Goal: Task Accomplishment & Management: Use online tool/utility

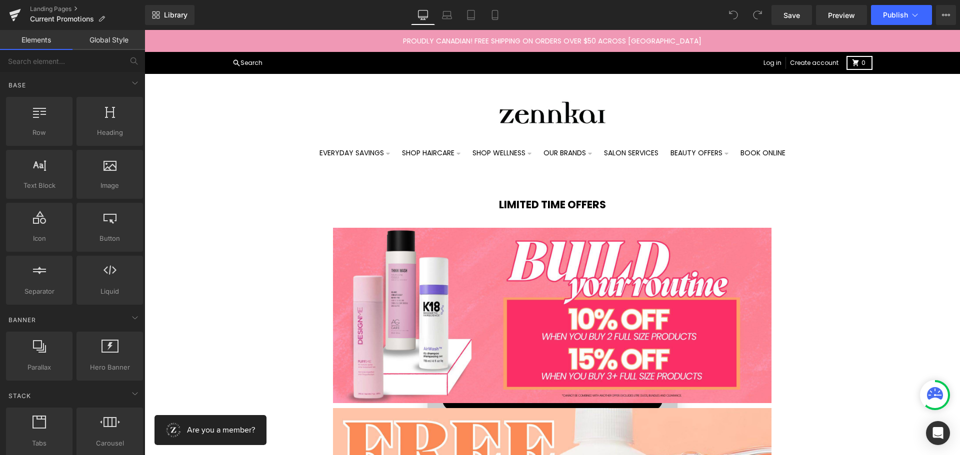
scroll to position [50, 0]
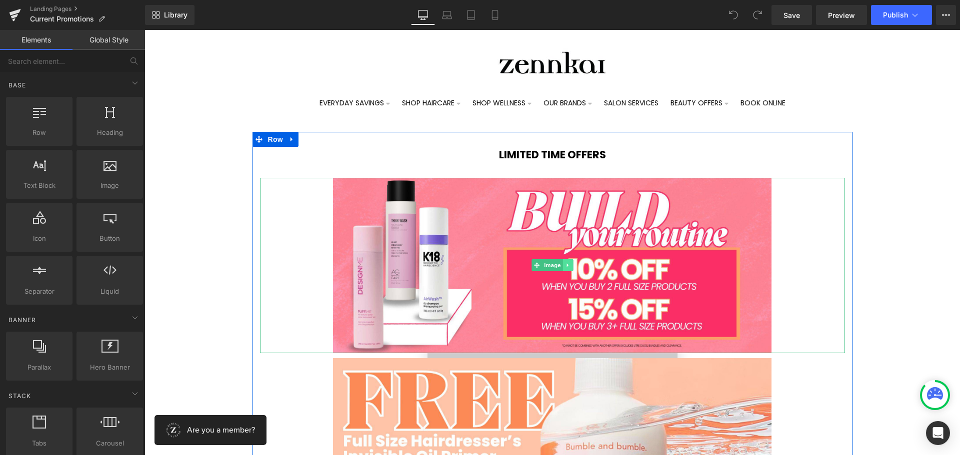
click at [562, 268] on link at bounding box center [567, 265] width 10 height 12
click at [568, 267] on link at bounding box center [573, 265] width 10 height 12
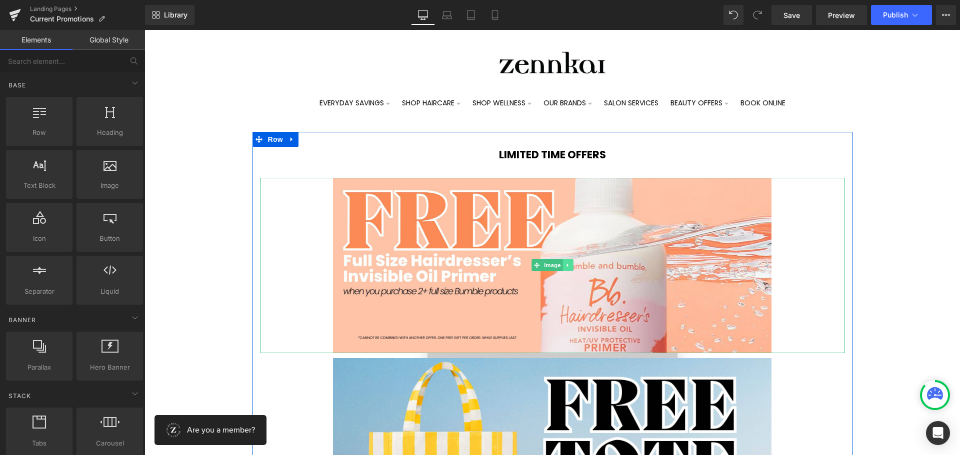
click at [566, 266] on icon at bounding box center [566, 265] width 1 height 3
click at [570, 266] on icon at bounding box center [572, 264] width 5 height 5
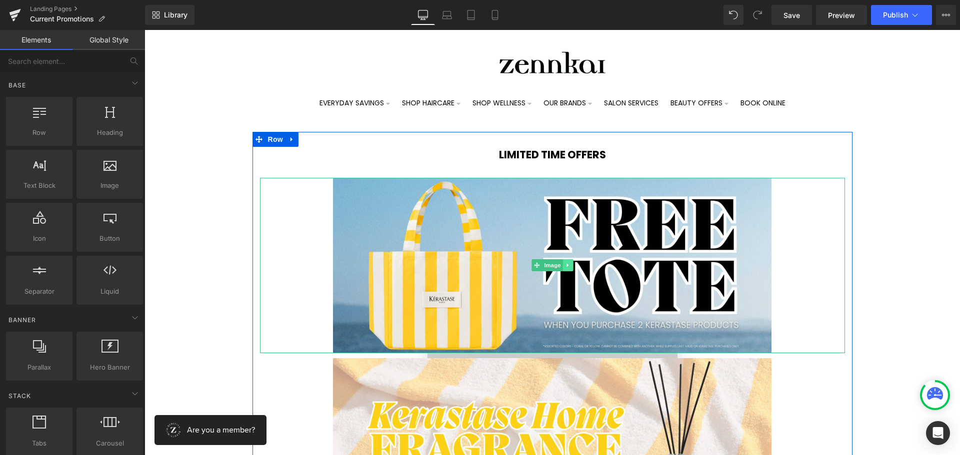
click at [565, 263] on icon at bounding box center [567, 265] width 5 height 6
click at [570, 264] on icon at bounding box center [572, 264] width 5 height 5
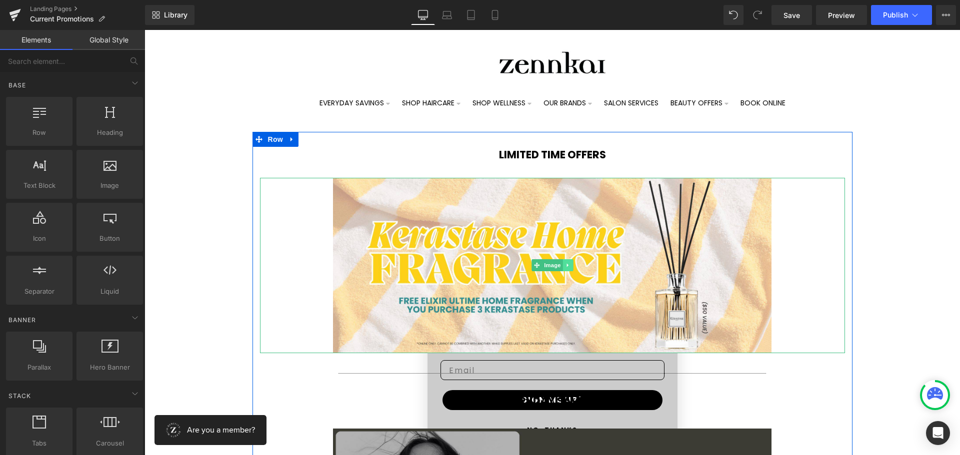
click at [565, 267] on icon at bounding box center [567, 265] width 5 height 6
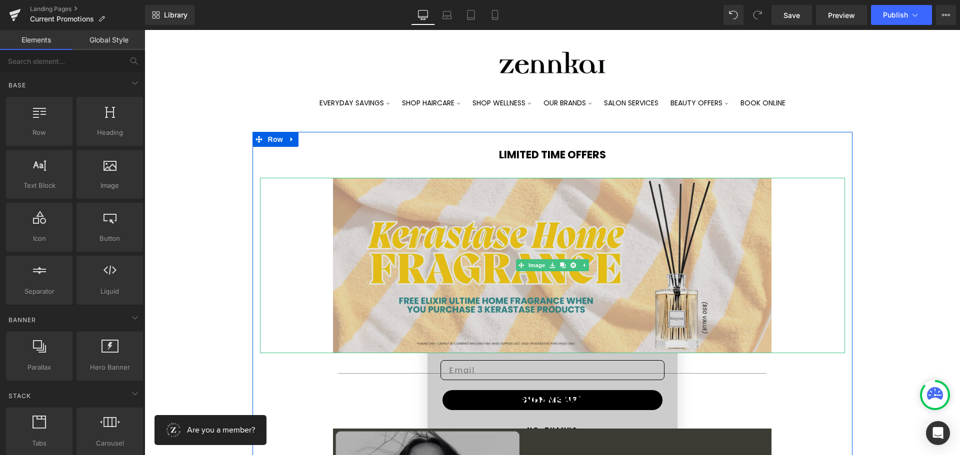
click at [450, 252] on img at bounding box center [552, 265] width 439 height 175
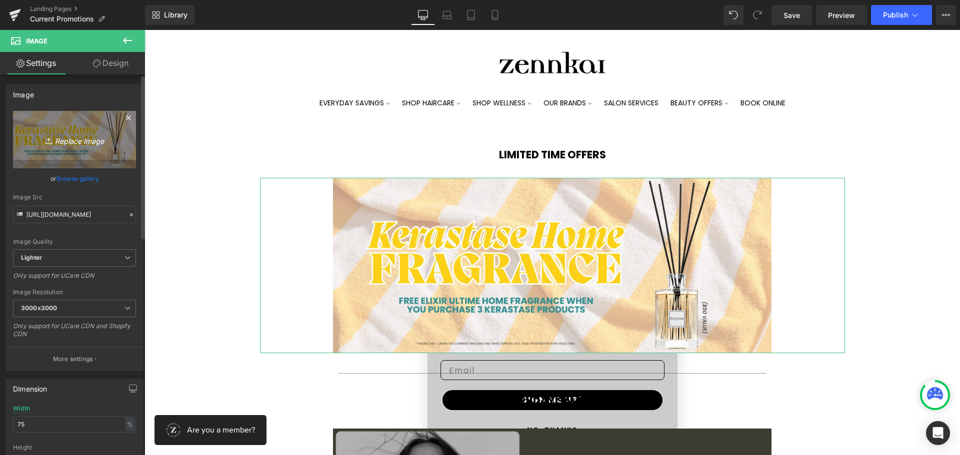
click at [79, 140] on icon "Replace Image" at bounding box center [74, 139] width 80 height 12
type input "C:\fakepath\Zen - Touchable GWP WEB (1).jpg"
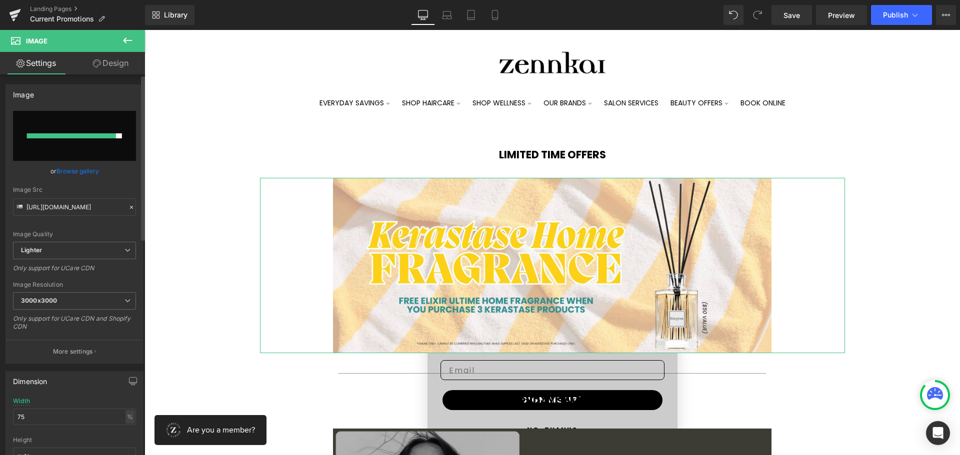
type input "[URL][DOMAIN_NAME]"
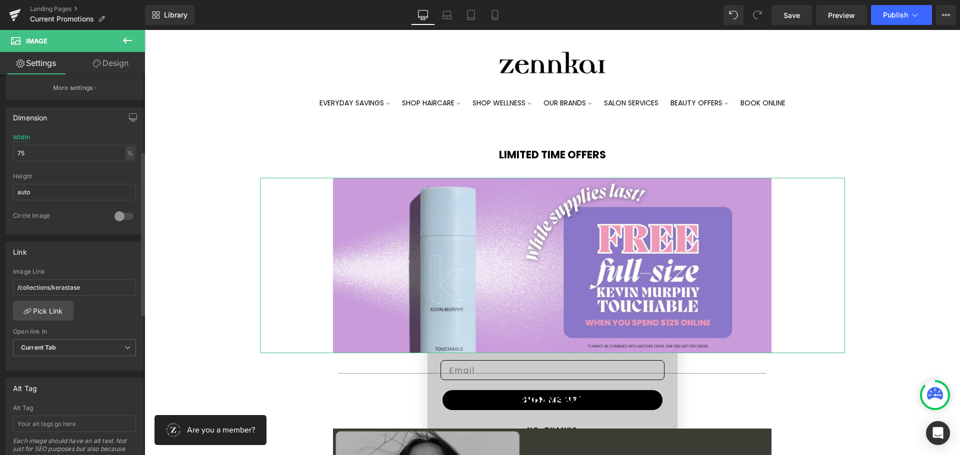
scroll to position [300, 0]
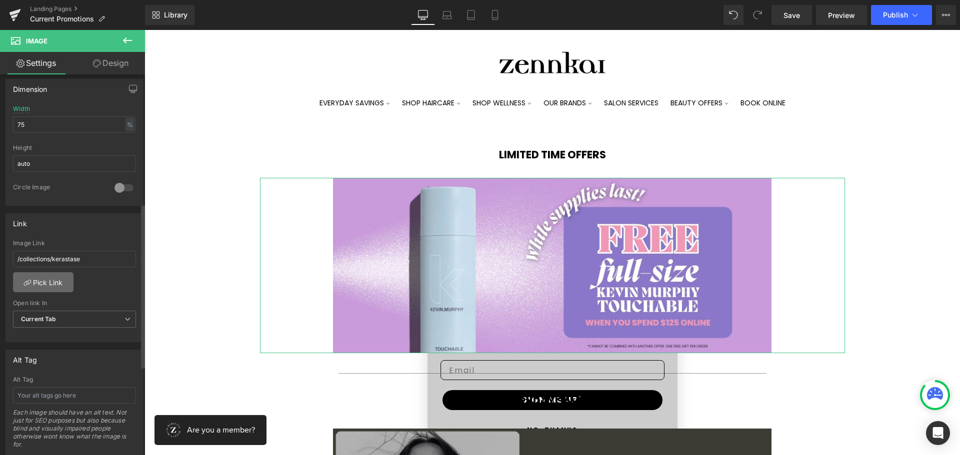
click at [45, 286] on link "Pick Link" at bounding box center [43, 282] width 60 height 20
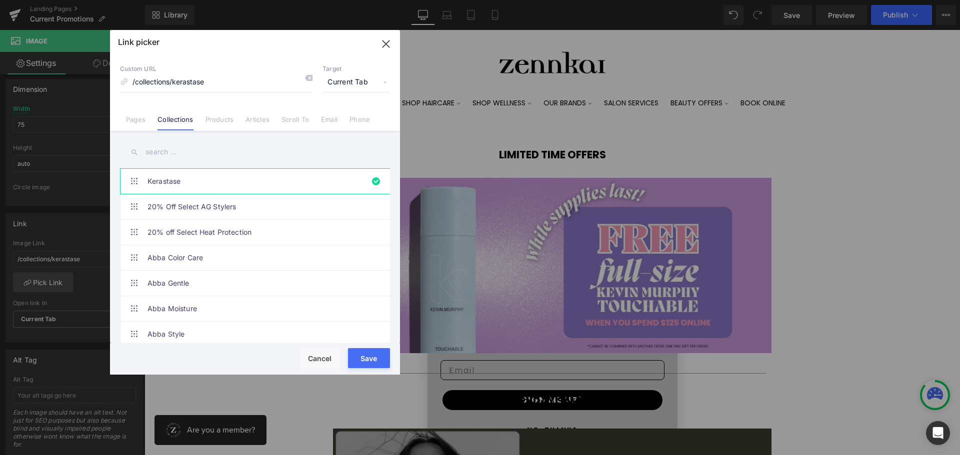
click at [167, 151] on input "text" at bounding box center [255, 152] width 270 height 22
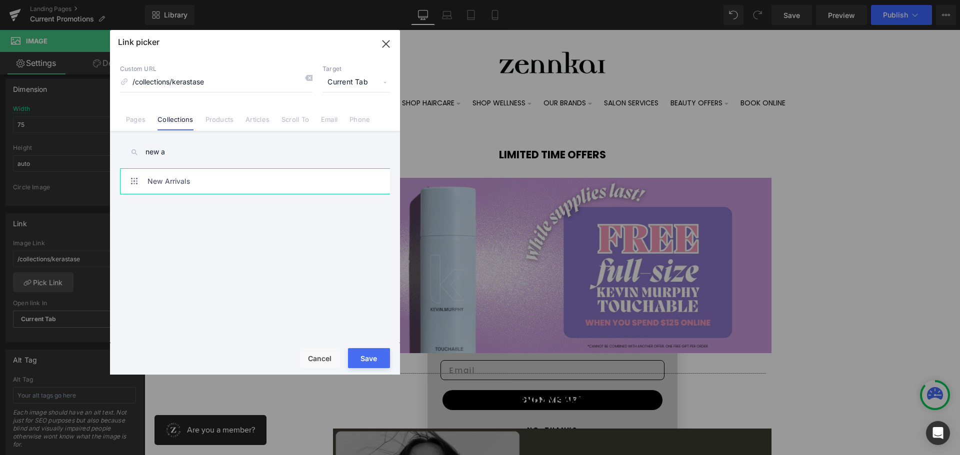
type input "new a"
click at [164, 177] on link "New Arrivals" at bounding box center [257, 181] width 220 height 25
type input "/collections/new-arrivals"
click at [374, 363] on button "Save" at bounding box center [369, 358] width 42 height 20
type input "/collections/new-arrivals"
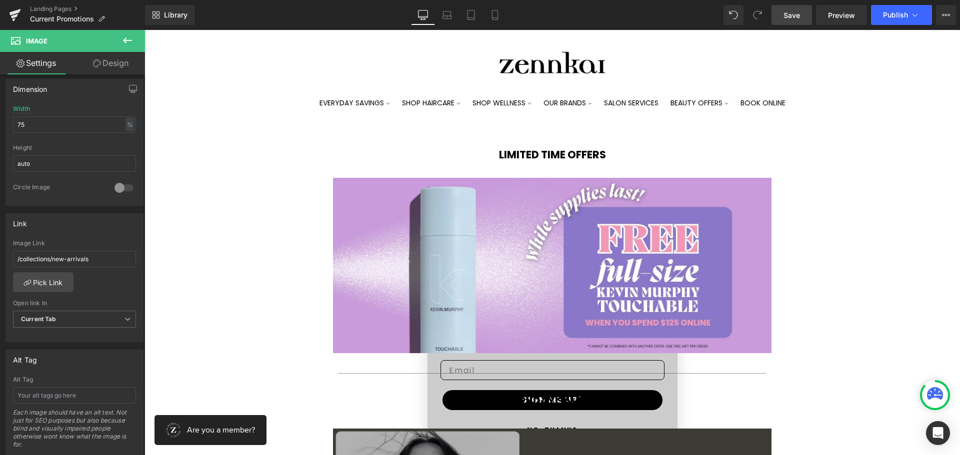
click at [784, 21] on link "Save" at bounding box center [791, 15] width 40 height 20
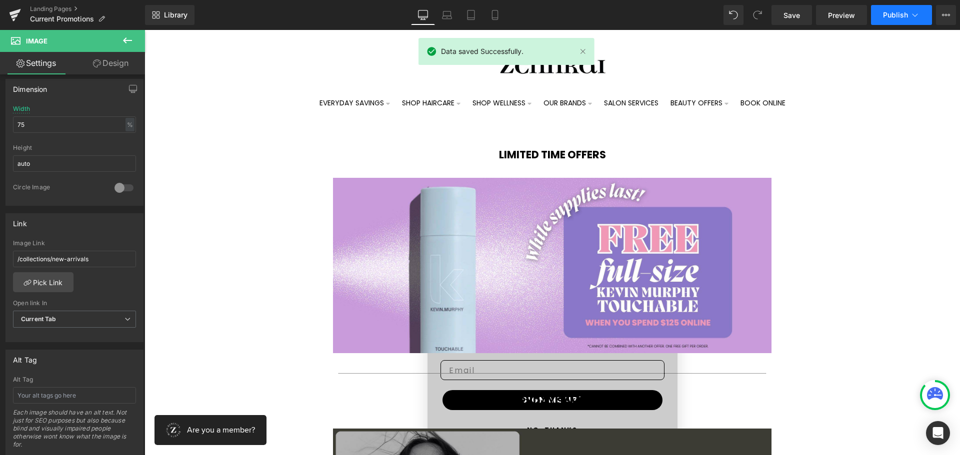
click at [916, 15] on icon at bounding box center [915, 15] width 10 height 10
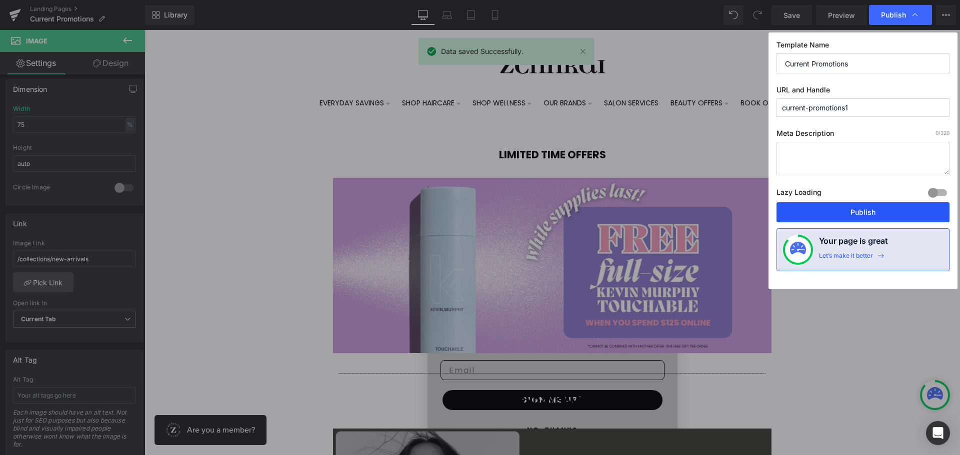
click at [877, 212] on button "Publish" at bounding box center [862, 212] width 173 height 20
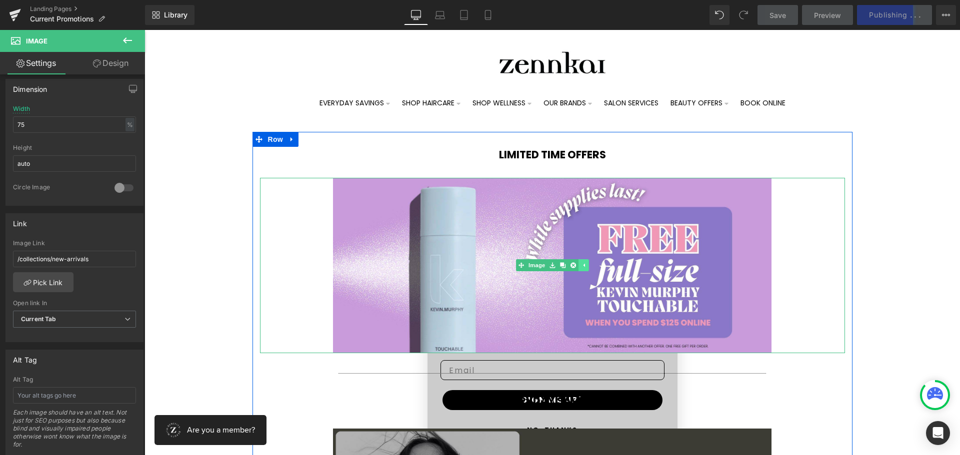
click at [580, 264] on icon at bounding box center [582, 265] width 5 height 6
click at [566, 266] on icon at bounding box center [567, 265] width 5 height 6
click at [560, 267] on icon at bounding box center [562, 265] width 5 height 6
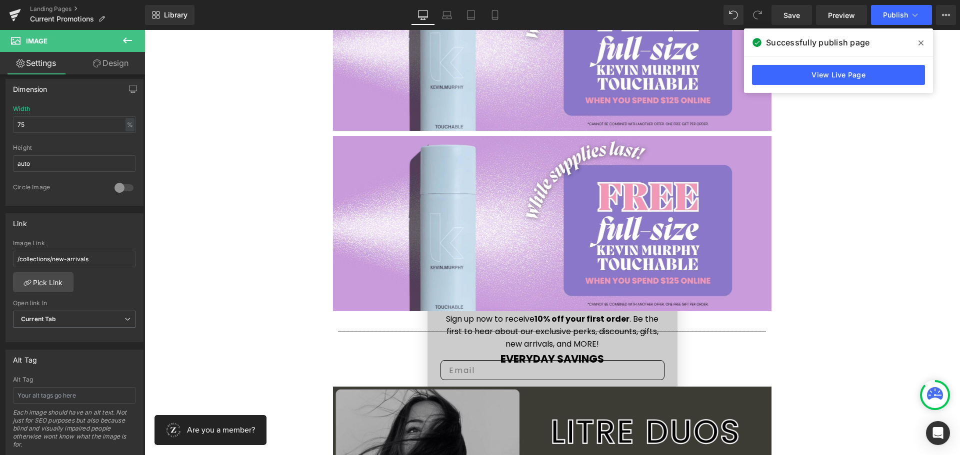
scroll to position [288, 0]
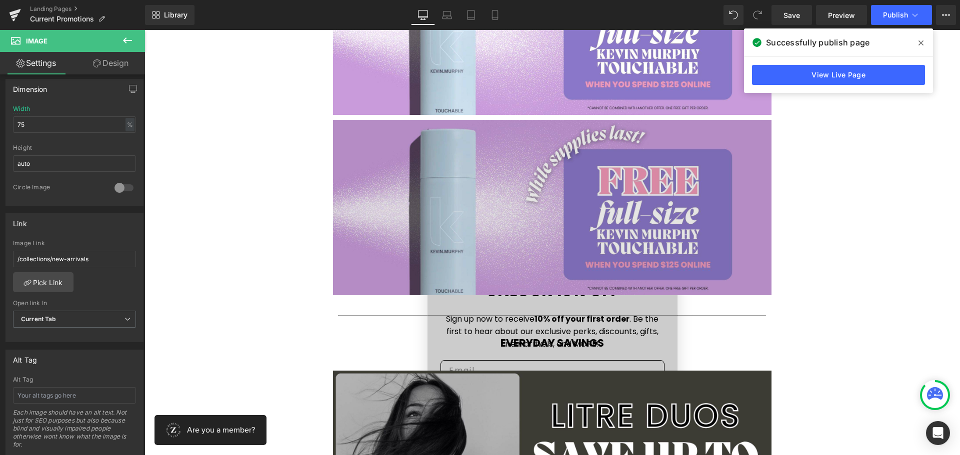
click at [390, 230] on img at bounding box center [552, 207] width 439 height 175
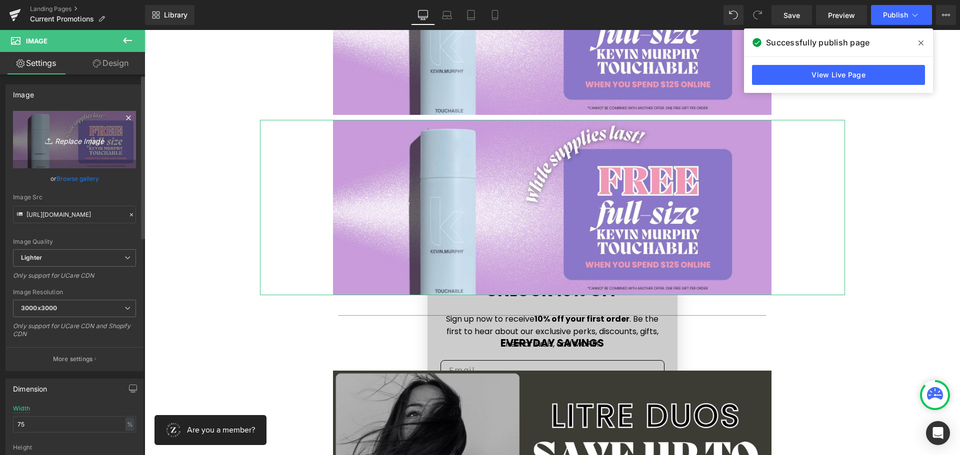
click at [80, 134] on icon "Replace Image" at bounding box center [74, 139] width 80 height 12
type input "C:\fakepath\Zen - AG Promo (1).jpg"
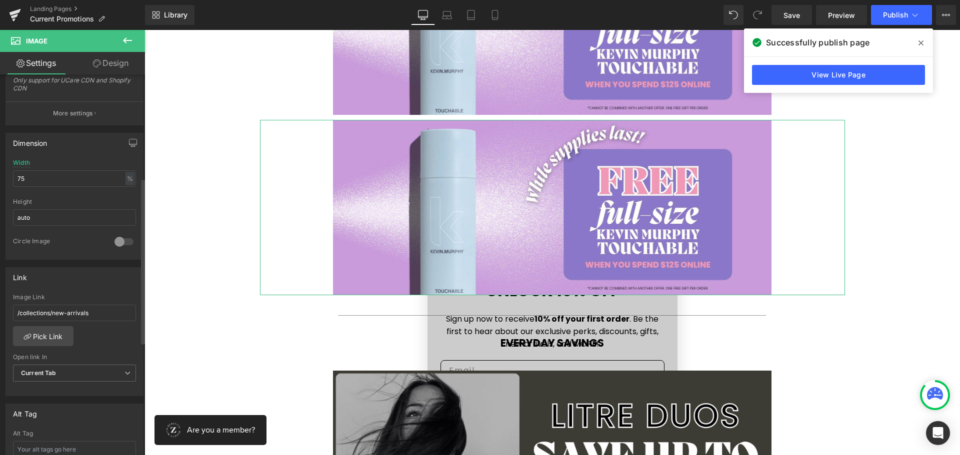
scroll to position [250, 0]
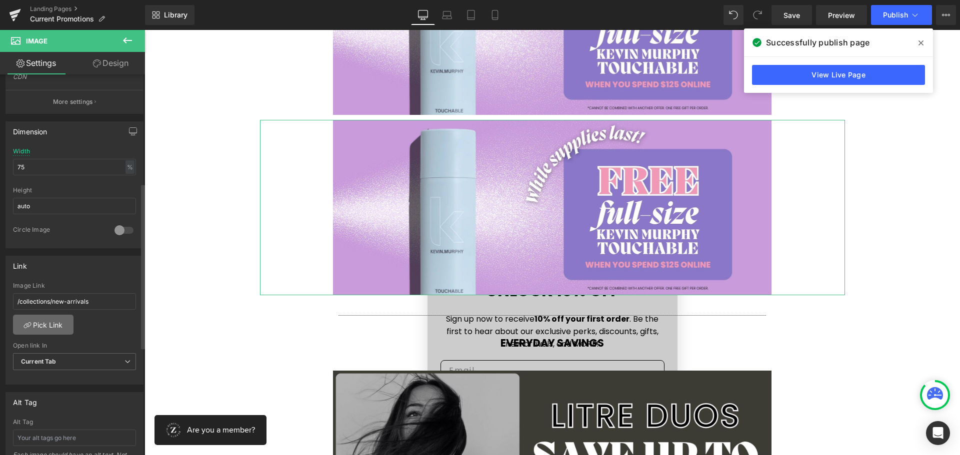
type input "[URL][DOMAIN_NAME]"
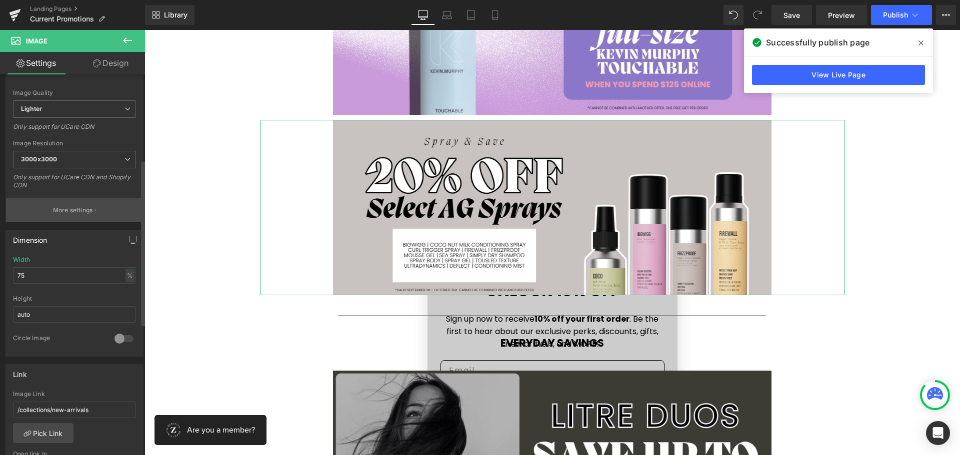
scroll to position [200, 0]
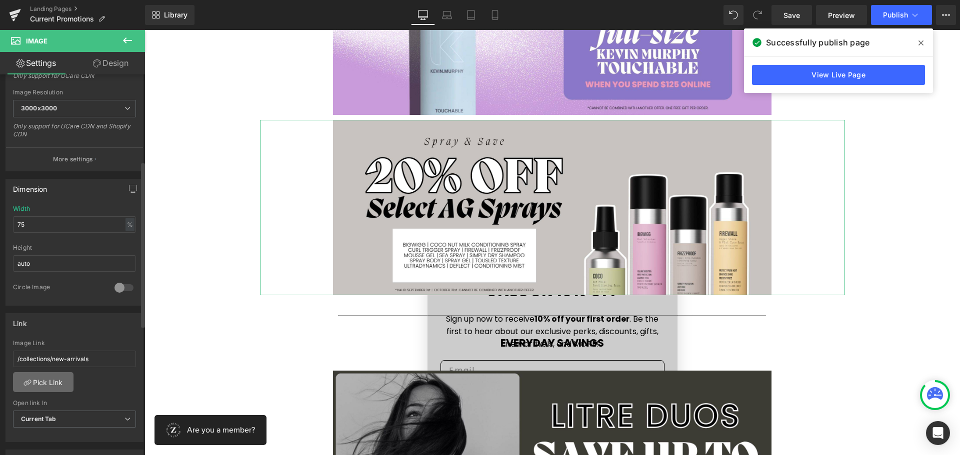
click at [35, 391] on link "Pick Link" at bounding box center [43, 382] width 60 height 20
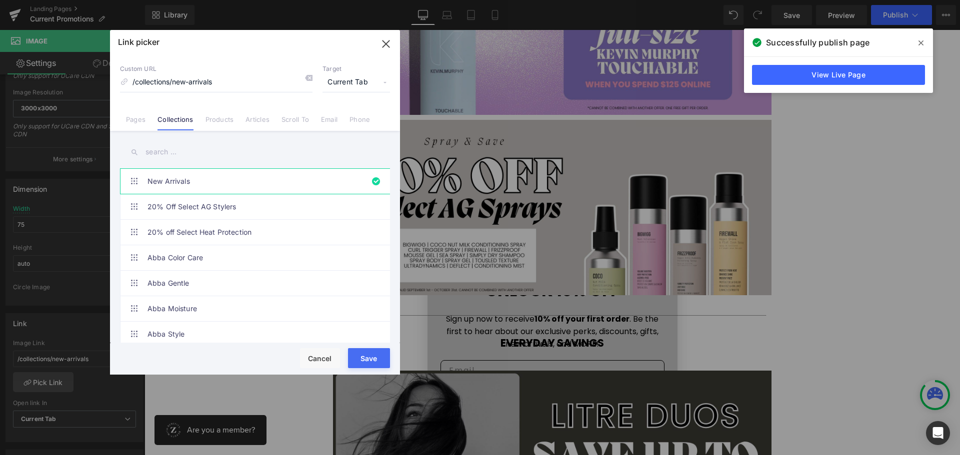
click at [155, 151] on input "text" at bounding box center [255, 152] width 270 height 22
type input "ag"
click at [216, 179] on link "20% Off Select AG Stylers" at bounding box center [257, 181] width 220 height 25
type input "/collections/20-off-select-ag-stylers"
click at [372, 362] on button "Save" at bounding box center [369, 358] width 42 height 20
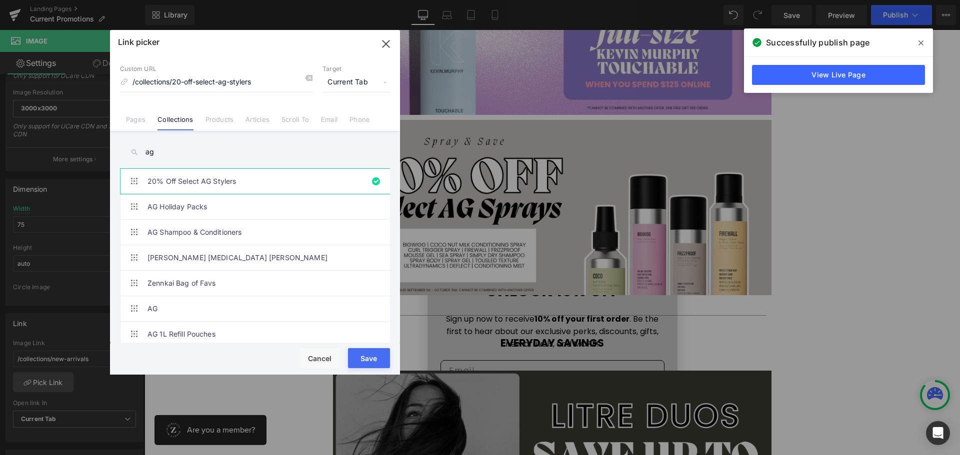
type input "/collections/20-off-select-ag-stylers"
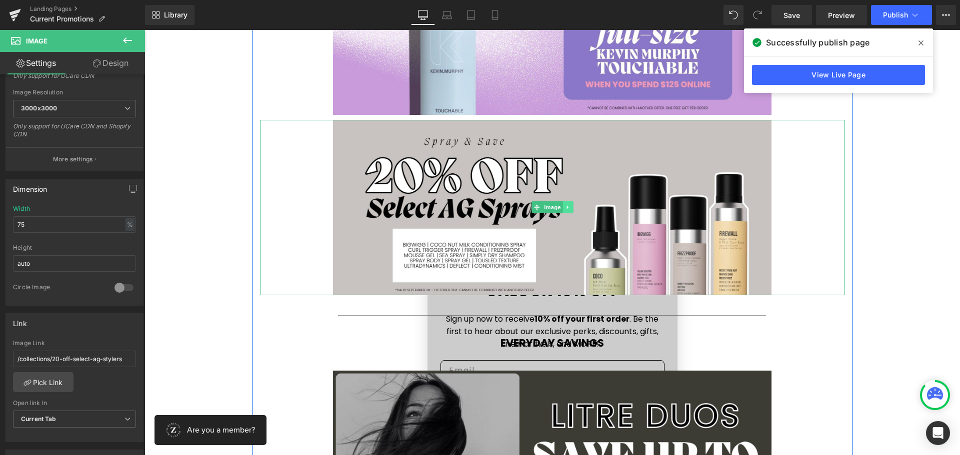
click at [565, 207] on icon at bounding box center [567, 207] width 5 height 6
click at [561, 208] on icon at bounding box center [562, 206] width 5 height 5
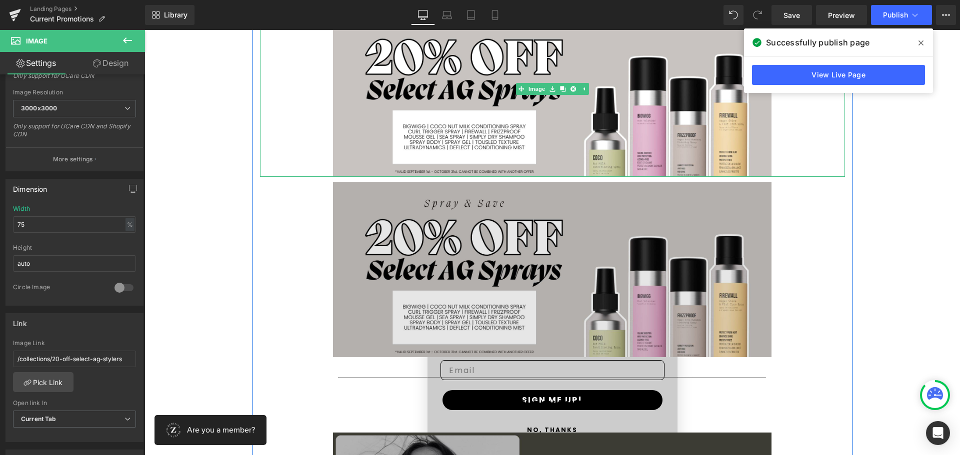
scroll to position [438, 0]
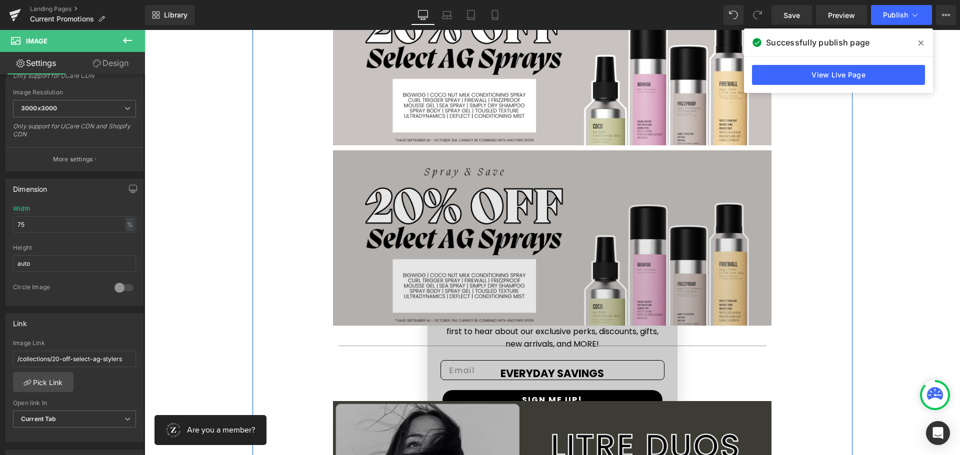
click at [487, 217] on img at bounding box center [552, 237] width 439 height 175
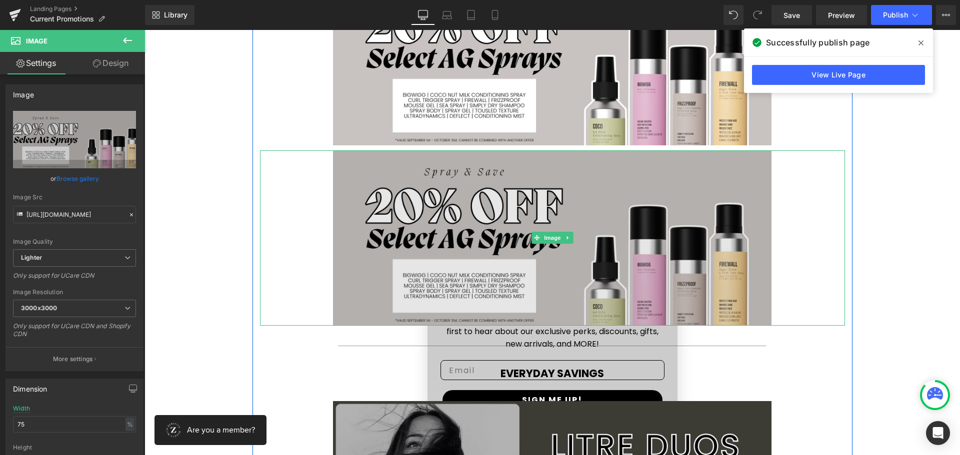
click at [354, 212] on img at bounding box center [552, 237] width 439 height 175
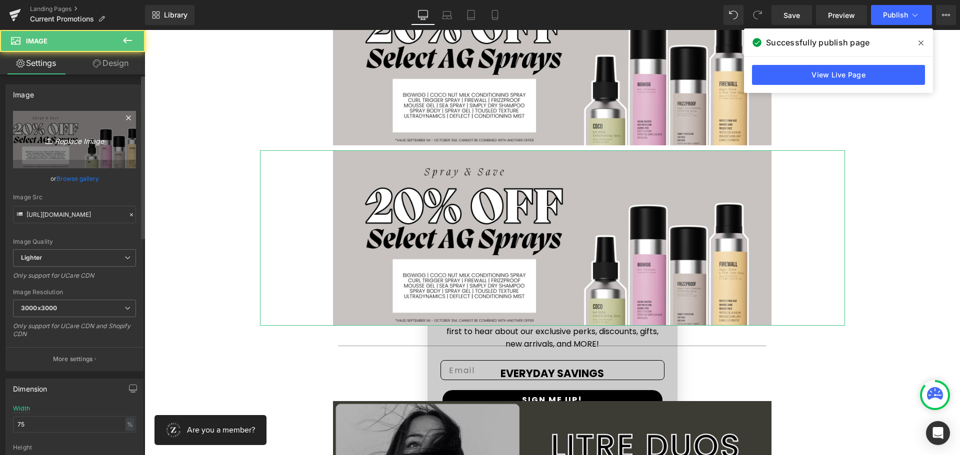
click at [82, 133] on icon "Replace Image" at bounding box center [74, 139] width 80 height 12
type input "C:\fakepath\Zen - AG Promo (1) (1).jpg"
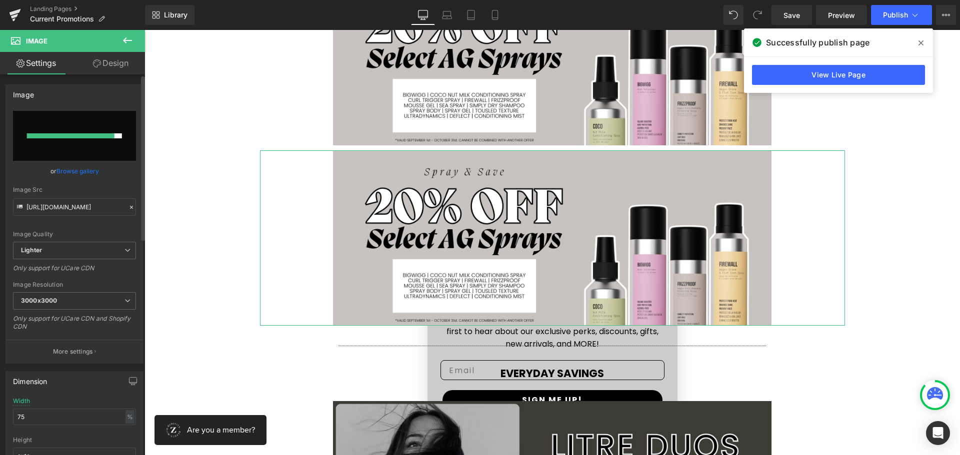
type input "[URL][DOMAIN_NAME]"
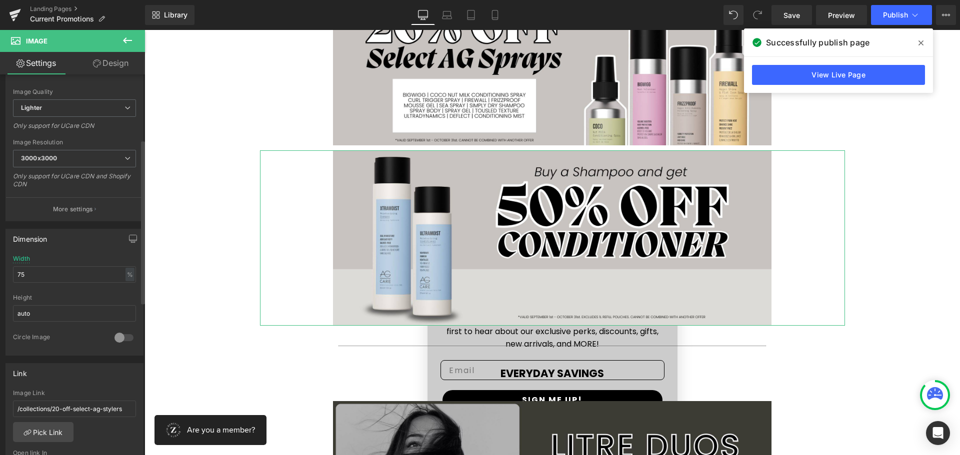
scroll to position [200, 0]
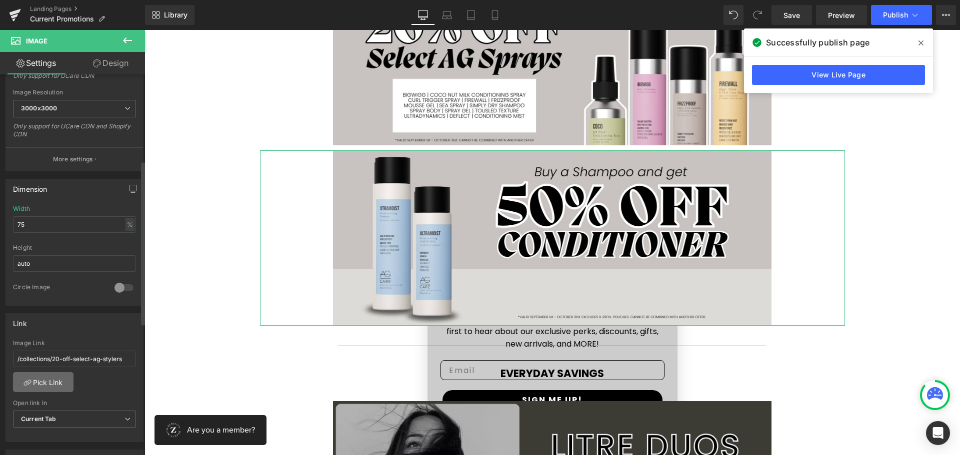
click at [45, 390] on link "Pick Link" at bounding box center [43, 382] width 60 height 20
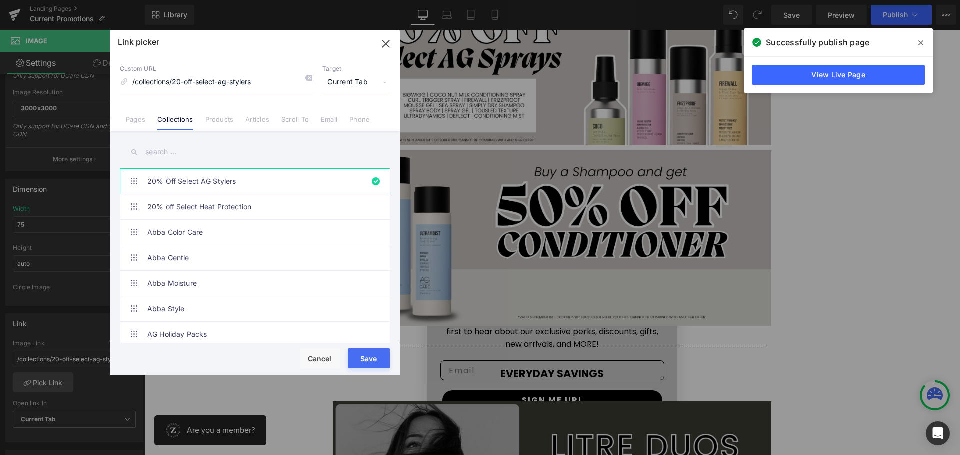
click at [176, 149] on input "text" at bounding box center [255, 152] width 270 height 22
type input "ag"
click at [218, 230] on link "AG Shampoo & Conditioners" at bounding box center [257, 232] width 220 height 25
type input "/collections/ag-hair-shampoo-conditioners"
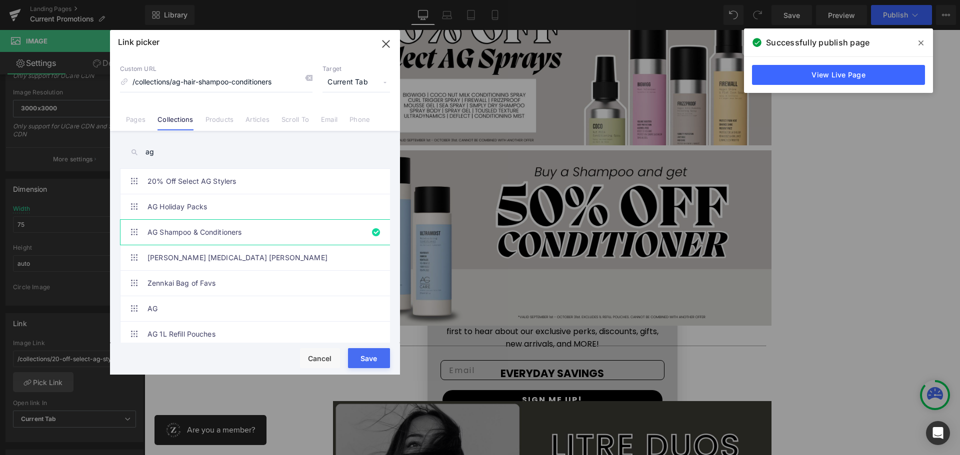
click at [369, 358] on button "Save" at bounding box center [369, 358] width 42 height 20
type input "/collections/ag-hair-shampoo-conditioners"
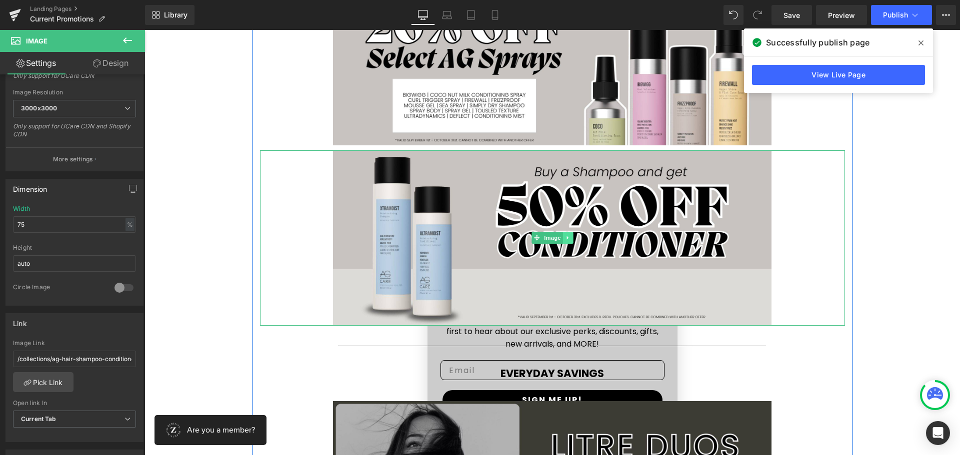
click at [566, 238] on icon at bounding box center [566, 237] width 1 height 3
click at [560, 238] on icon at bounding box center [562, 237] width 5 height 5
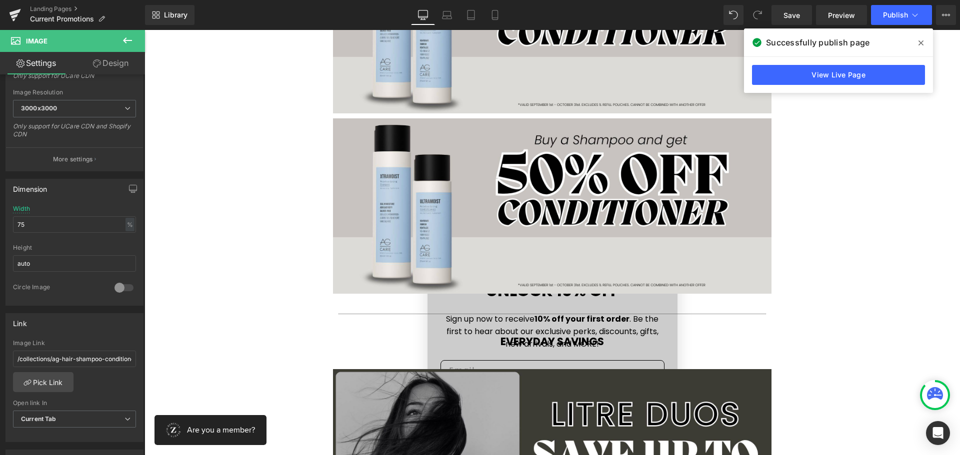
scroll to position [699, 0]
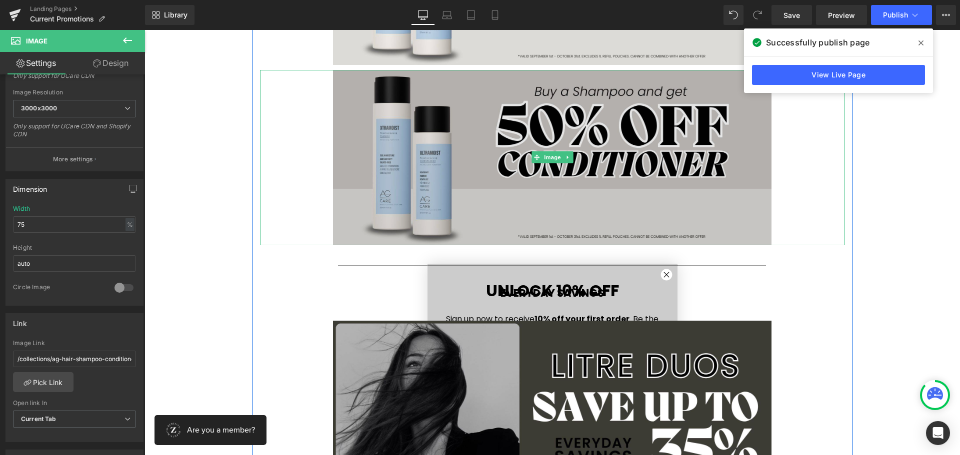
click at [438, 166] on img at bounding box center [552, 157] width 439 height 175
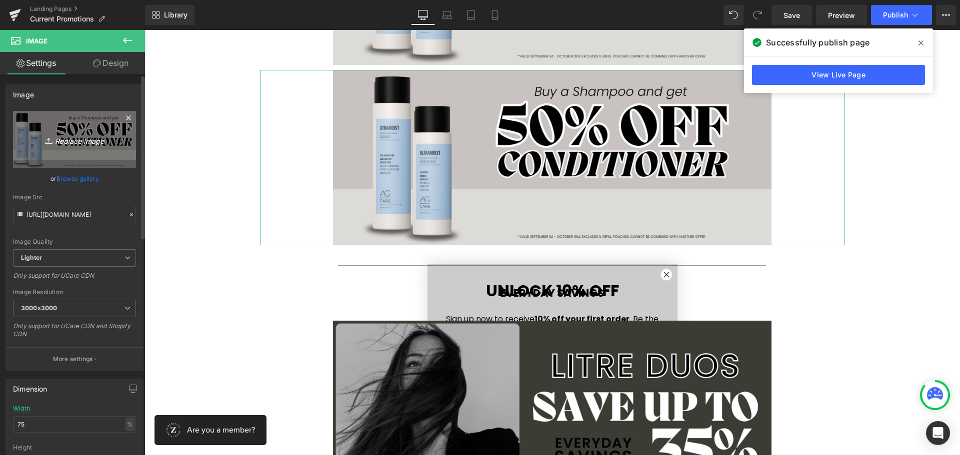
click at [65, 137] on icon "Replace Image" at bounding box center [74, 139] width 80 height 12
type input "C:\fakepath\[DATE] Web Banner (9).jpg"
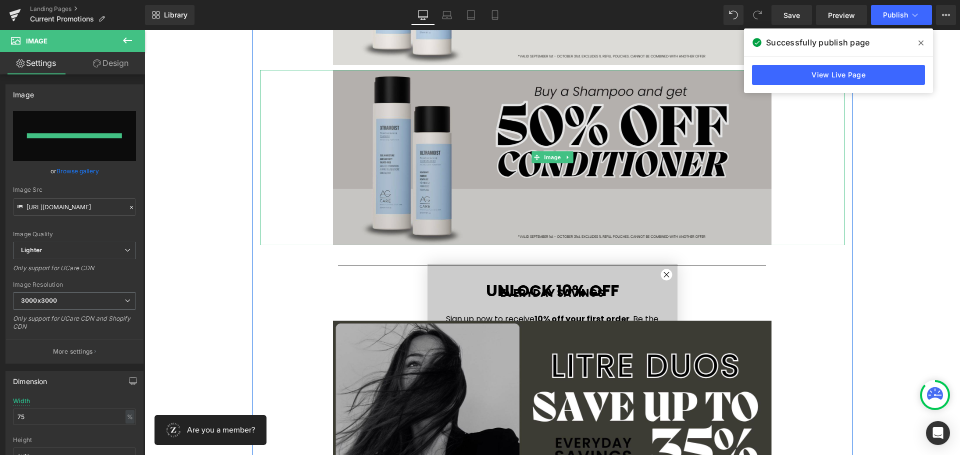
type input "[URL][DOMAIN_NAME]"
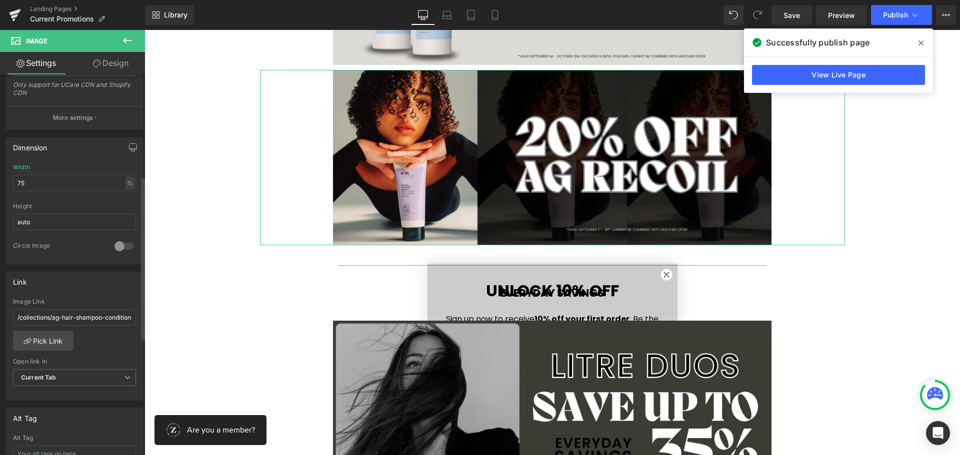
scroll to position [250, 0]
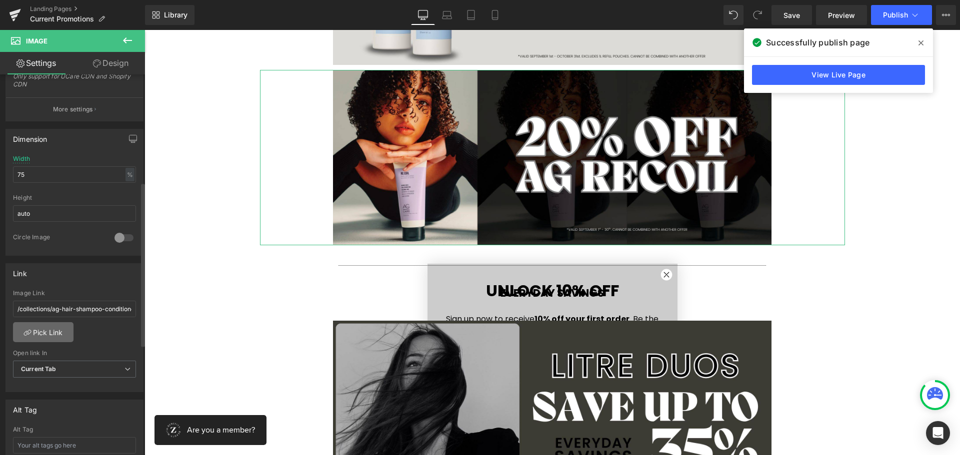
click at [46, 333] on link "Pick Link" at bounding box center [43, 332] width 60 height 20
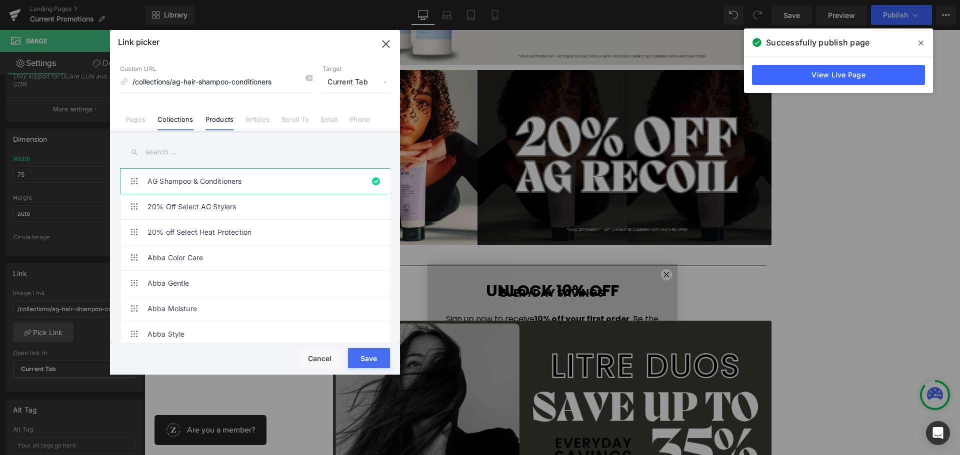
click at [215, 119] on link "Products" at bounding box center [219, 122] width 28 height 15
click at [164, 157] on input "text" at bounding box center [255, 152] width 270 height 22
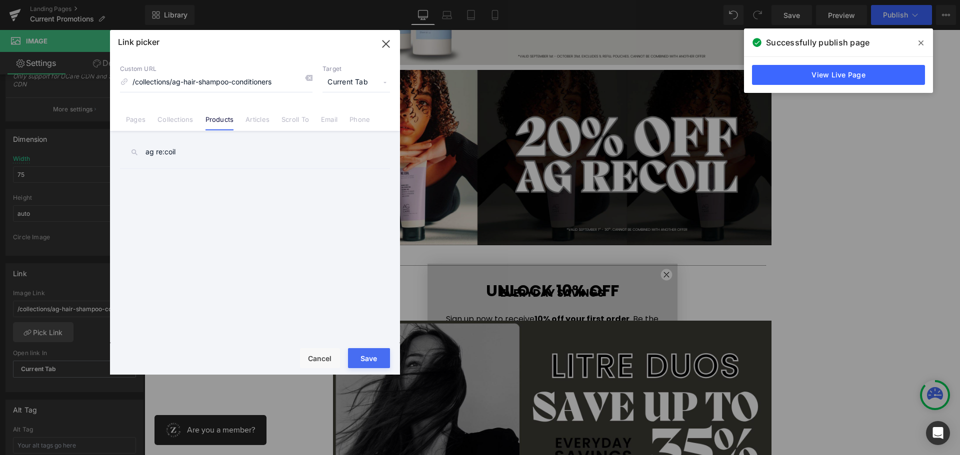
drag, startPoint x: 204, startPoint y: 154, endPoint x: 117, endPoint y: 155, distance: 86.5
click at [117, 155] on div "ag re:coil Abba Color Protection Conditioner Abba Color Protection Conditioner …" at bounding box center [255, 238] width 290 height 214
drag, startPoint x: 163, startPoint y: 152, endPoint x: 137, endPoint y: 153, distance: 26.5
click at [137, 153] on div "recoil" at bounding box center [255, 152] width 270 height 22
click at [230, 159] on input "re:coil" at bounding box center [255, 152] width 270 height 22
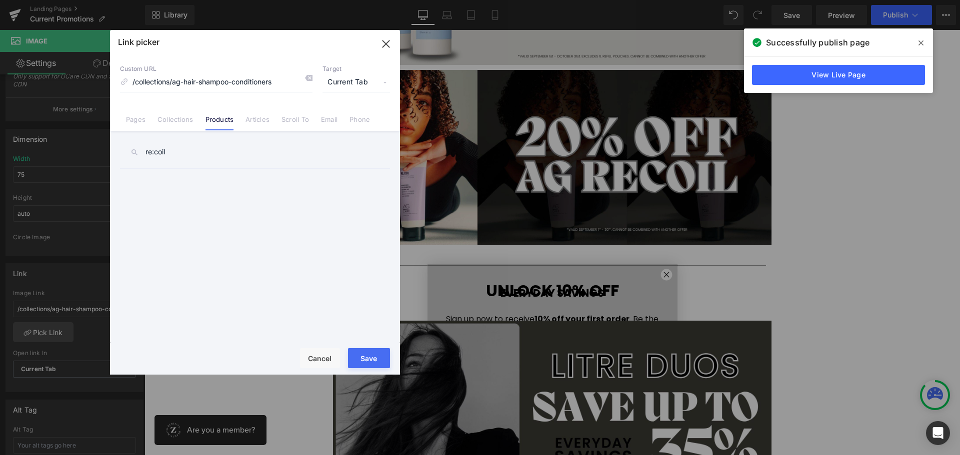
click at [230, 178] on div "Abba Color Protection Conditioner Abba Color Protection Conditioner 1L Abba Col…" at bounding box center [257, 257] width 274 height 178
click at [232, 202] on div "Abba Color Protection Conditioner Abba Color Protection Conditioner 1L Abba Col…" at bounding box center [257, 257] width 274 height 178
drag, startPoint x: 157, startPoint y: 153, endPoint x: 84, endPoint y: 153, distance: 73.5
click at [84, 153] on div "Link picker Back to Library Insert Custom URL /collections/ag-hair-shampoo-cond…" at bounding box center [480, 227] width 960 height 455
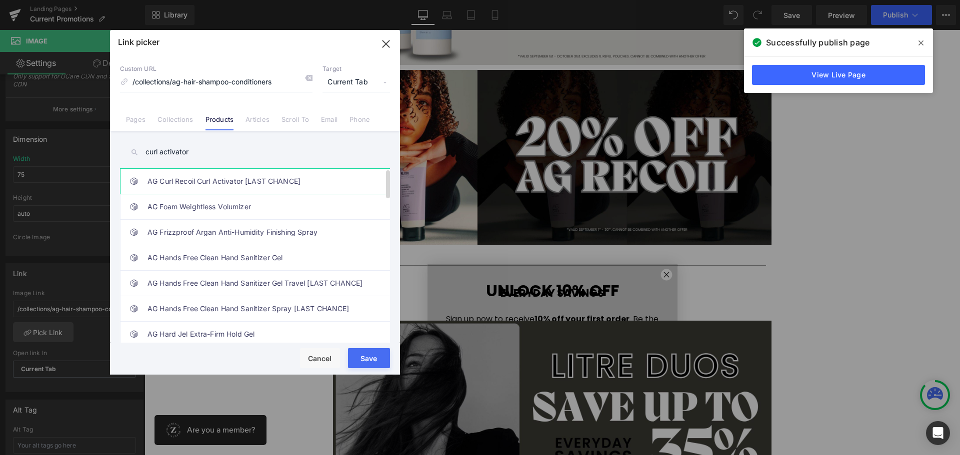
drag, startPoint x: 106, startPoint y: 157, endPoint x: 262, endPoint y: 188, distance: 159.6
click at [243, 151] on input "curl activator" at bounding box center [255, 152] width 270 height 22
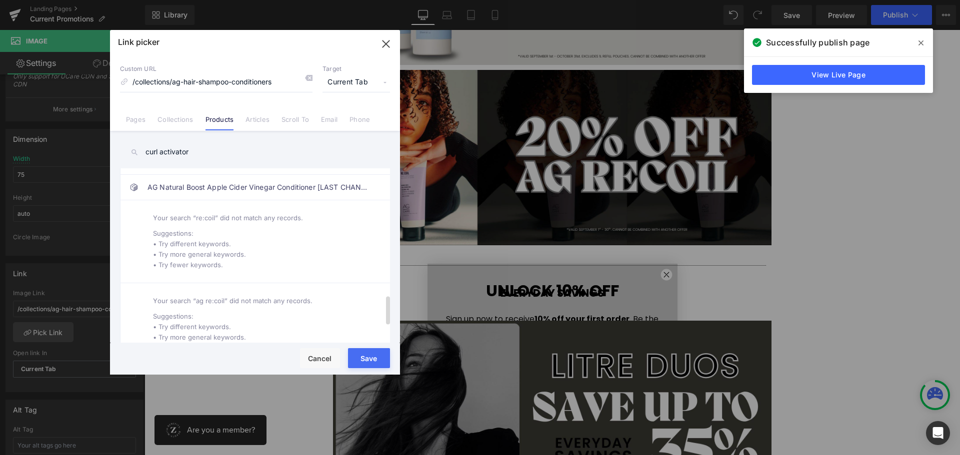
scroll to position [1143, 0]
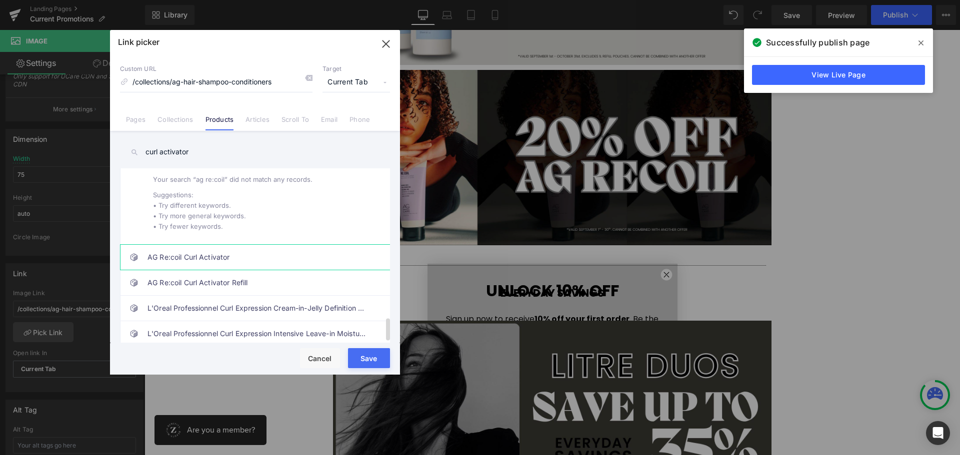
type input "curl activator"
click at [260, 252] on link "AG Re:coil Curl Activator" at bounding box center [257, 257] width 220 height 25
type input "/products/ag-re-coil-curl-activator"
click at [378, 354] on button "Save" at bounding box center [369, 358] width 42 height 20
type input "/products/ag-re-coil-curl-activator"
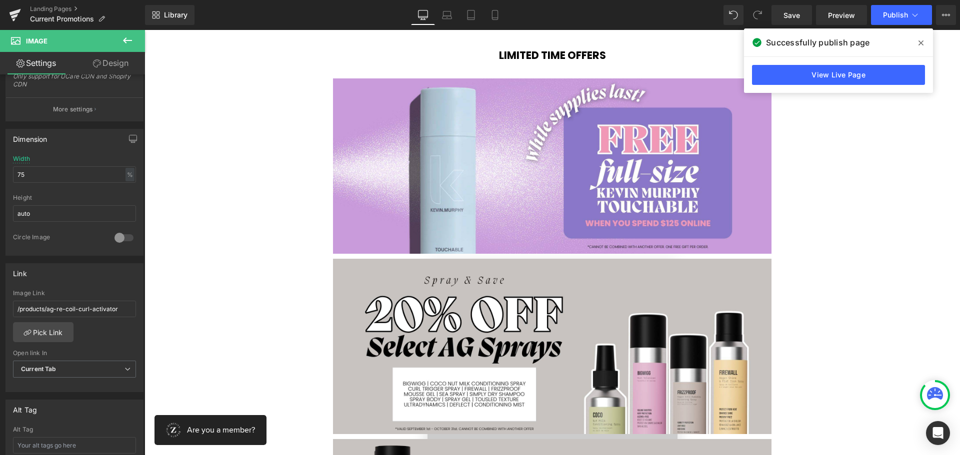
scroll to position [0, 0]
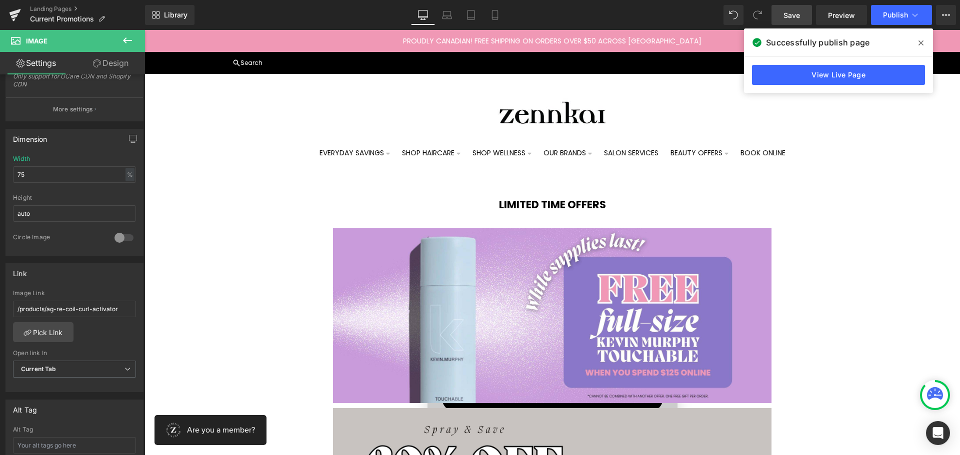
click at [801, 20] on link "Save" at bounding box center [791, 15] width 40 height 20
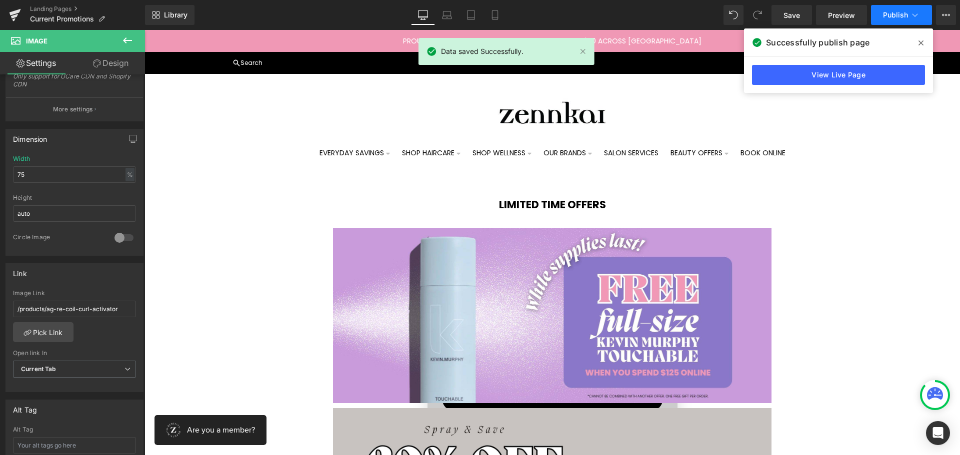
click at [888, 12] on span "Publish" at bounding box center [895, 15] width 25 height 8
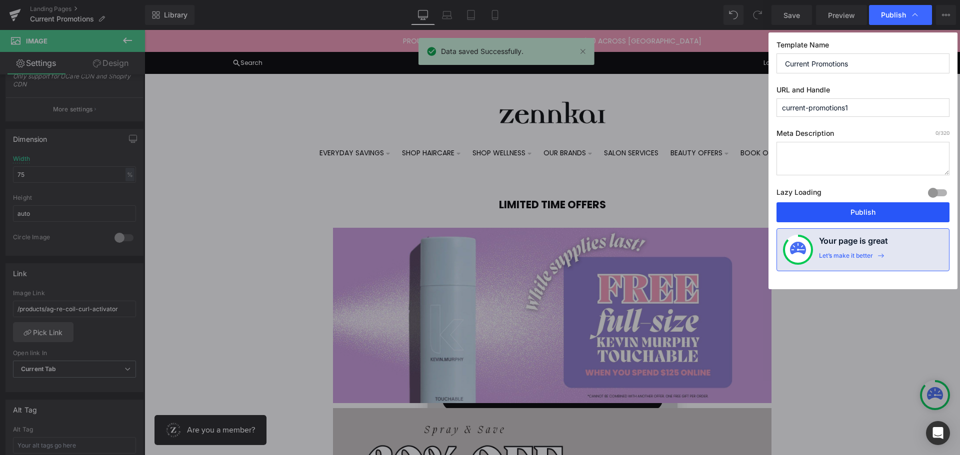
click at [859, 211] on button "Publish" at bounding box center [862, 212] width 173 height 20
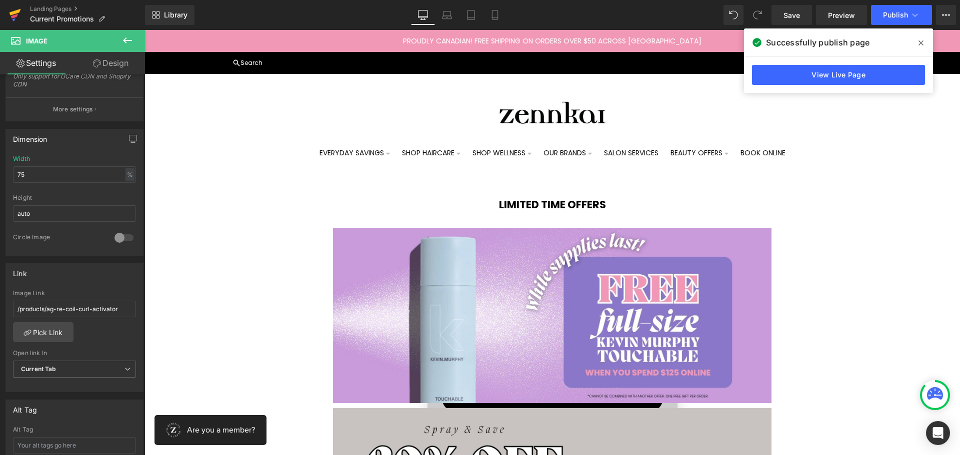
click at [8, 9] on link at bounding box center [15, 15] width 30 height 30
